Goal: Use online tool/utility: Utilize a website feature to perform a specific function

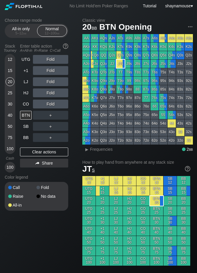
drag, startPoint x: 0, startPoint y: 0, endPoint x: 14, endPoint y: 57, distance: 58.4
click at [14, 57] on div "12" at bounding box center [10, 59] width 9 height 9
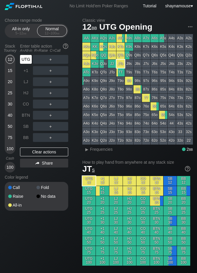
click at [21, 60] on div "UTG" at bounding box center [26, 59] width 12 height 9
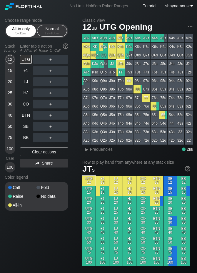
click at [17, 33] on div "5 – 12 bb" at bounding box center [21, 33] width 25 height 4
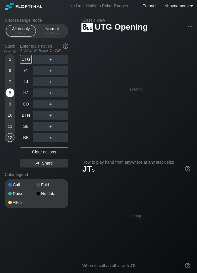
click at [9, 93] on div "8" at bounding box center [10, 93] width 9 height 9
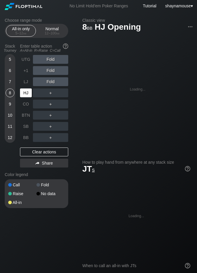
click at [26, 93] on div "HJ" at bounding box center [26, 93] width 12 height 9
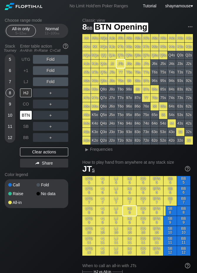
click at [27, 114] on div "BTN" at bounding box center [26, 115] width 12 height 9
